Goal: Task Accomplishment & Management: Manage account settings

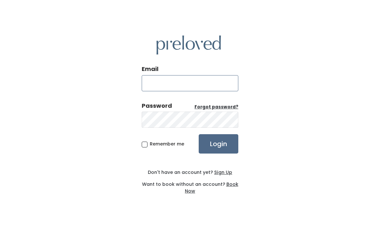
type input "avlimon@cougarnet.uh.edu"
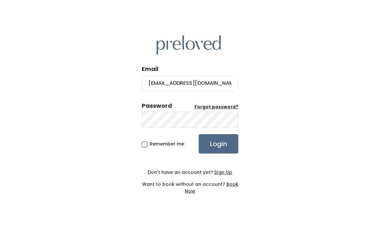
click at [218, 153] on input "Login" at bounding box center [219, 143] width 40 height 19
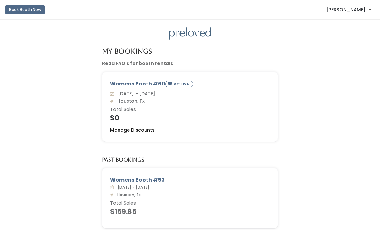
click at [145, 132] on u "Manage Discounts" at bounding box center [132, 130] width 44 height 6
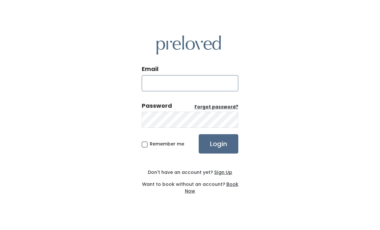
type input "avlimon@cougarnet.uh.edu"
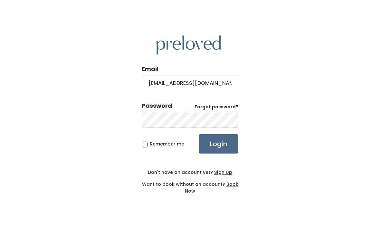
click at [218, 153] on input "Login" at bounding box center [219, 143] width 40 height 19
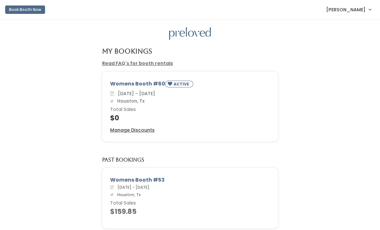
click at [146, 118] on h4 "$0" at bounding box center [190, 117] width 160 height 7
click at [135, 129] on u "Manage Discounts" at bounding box center [132, 130] width 44 height 6
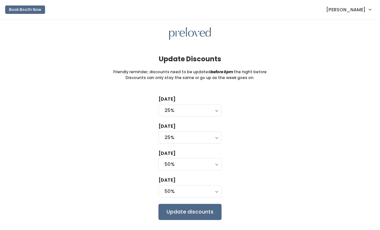
scroll to position [21, 0]
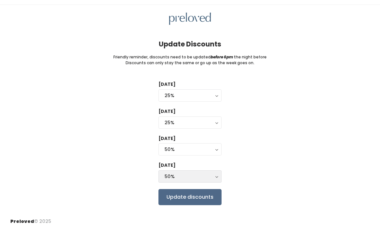
click at [220, 172] on button "50%" at bounding box center [189, 176] width 63 height 12
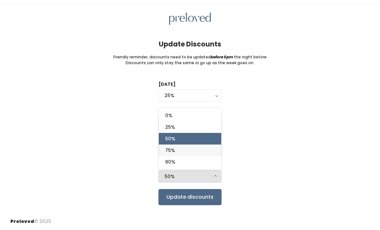
click at [215, 145] on link "75%" at bounding box center [190, 150] width 62 height 12
select select "75%"
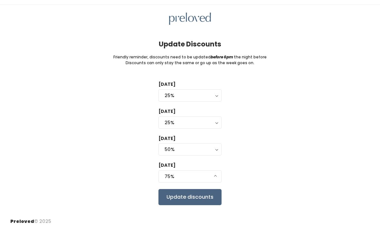
click at [192, 192] on input "Update discounts" at bounding box center [189, 197] width 63 height 16
